Goal: Find specific page/section: Find specific page/section

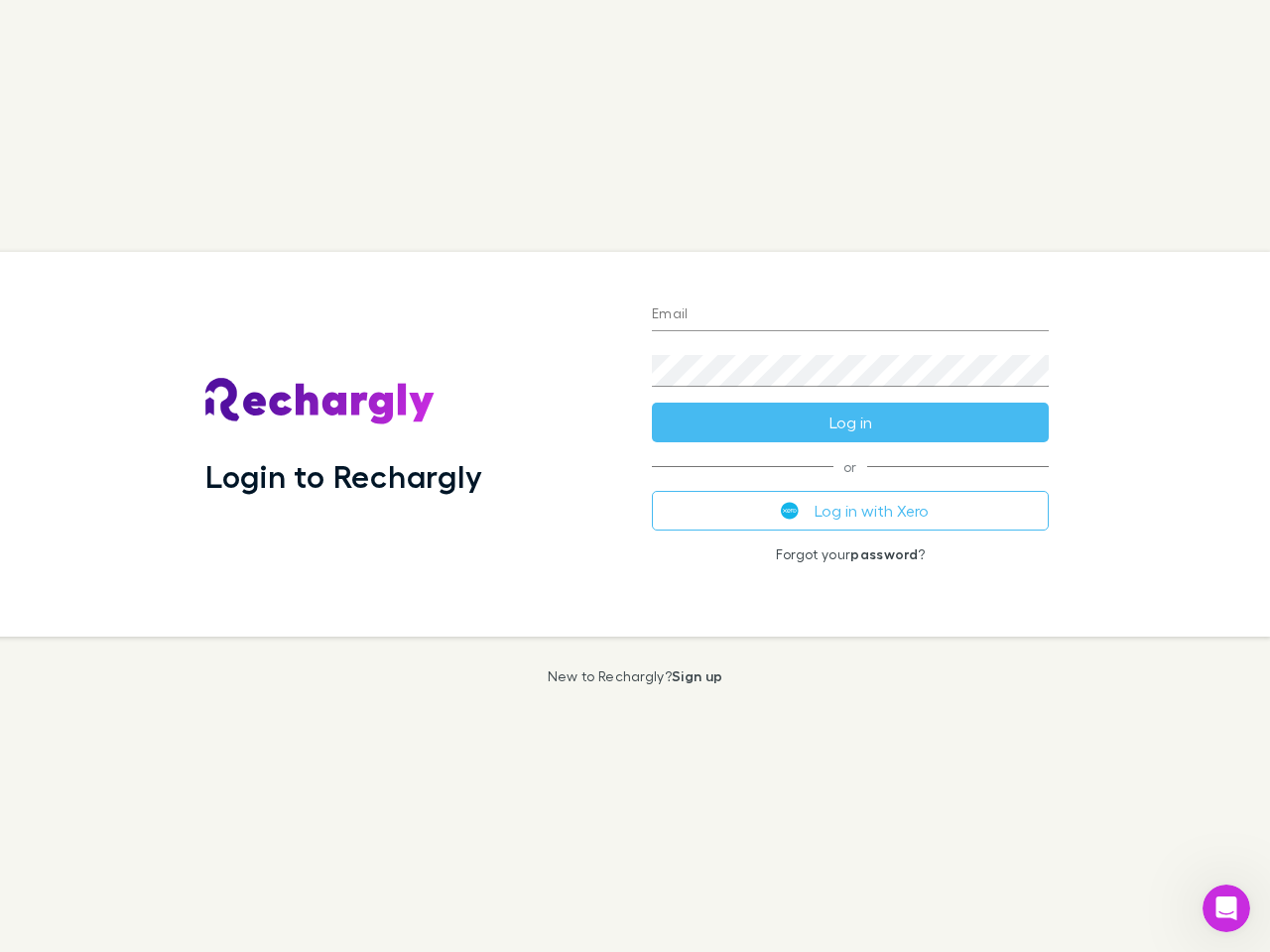
click at [635, 476] on div "Login to Rechargly" at bounding box center [412, 444] width 447 height 385
click at [851, 315] on input "Email" at bounding box center [850, 315] width 397 height 32
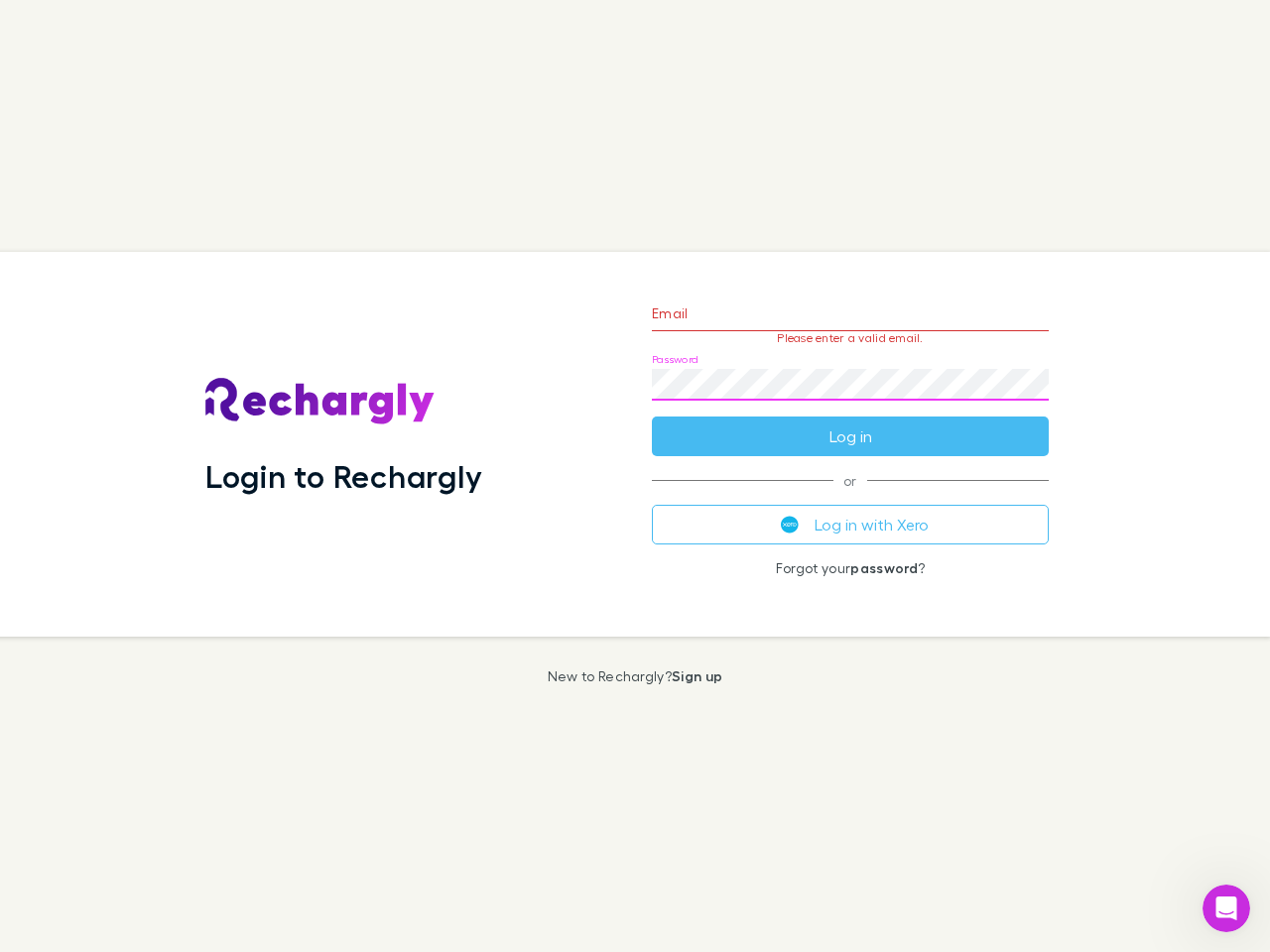
click at [851, 423] on form "Email Please enter a valid email. Password Log in" at bounding box center [850, 370] width 397 height 173
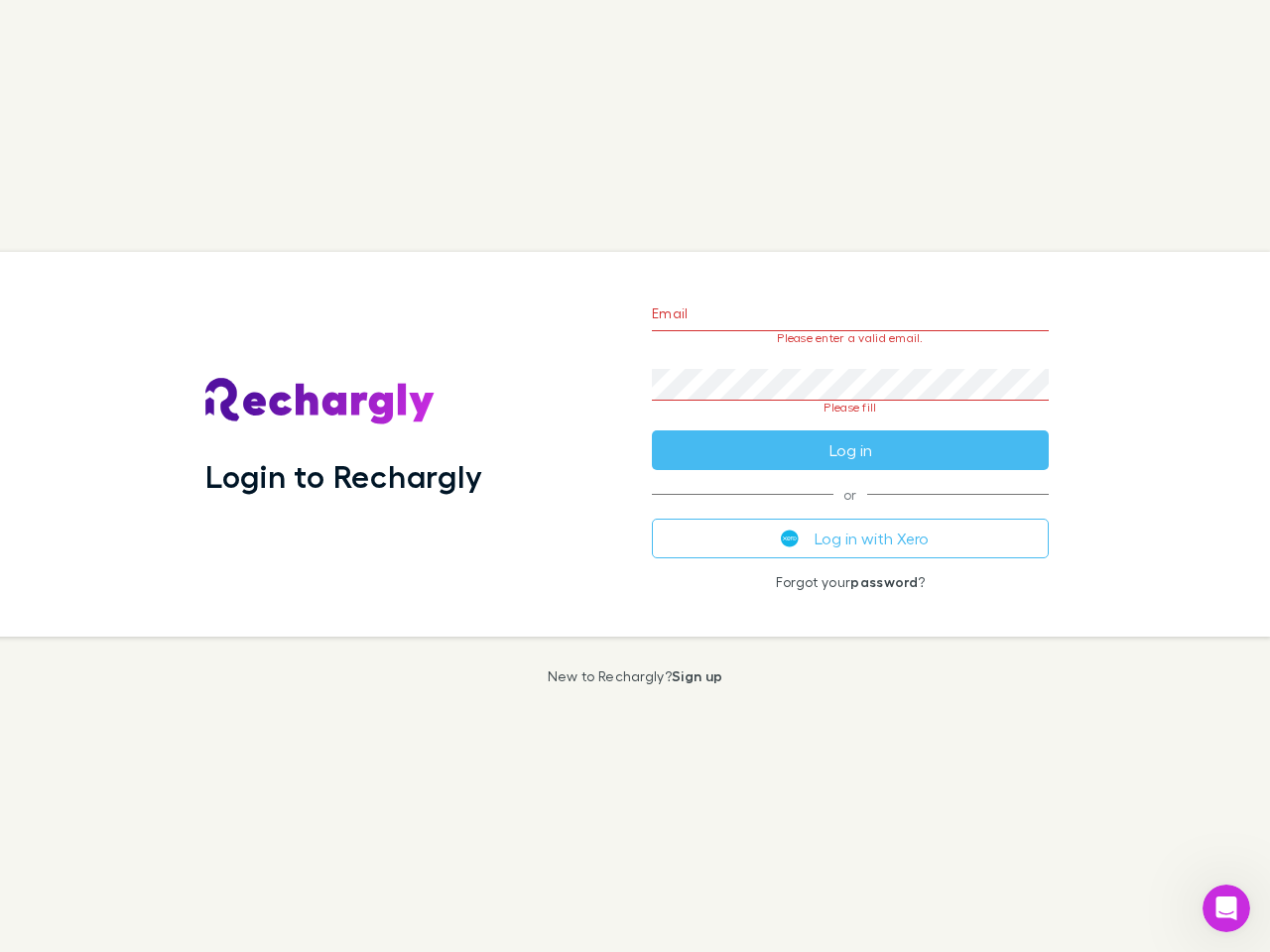
click at [851, 511] on div "Email Please enter a valid email. Password Please fill Log in or Log in with Xe…" at bounding box center [850, 444] width 429 height 385
click at [1227, 908] on icon "Open Intercom Messenger" at bounding box center [1227, 908] width 33 height 33
